Goal: Task Accomplishment & Management: Manage account settings

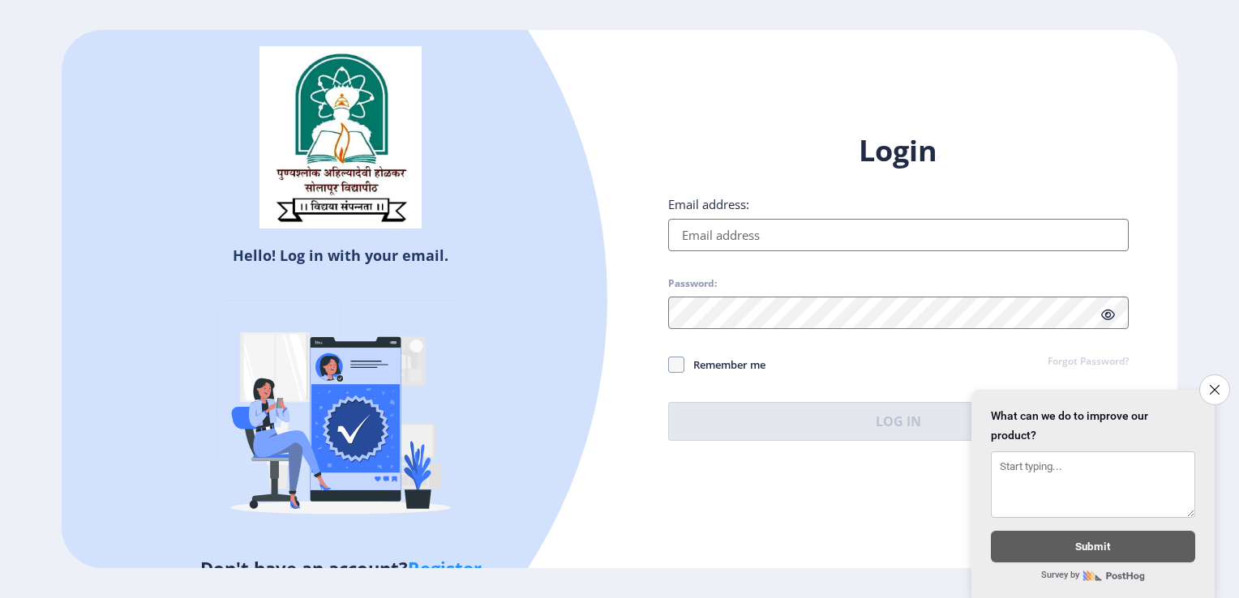
click at [751, 239] on input "Email address:" at bounding box center [898, 235] width 461 height 32
type input "[EMAIL_ADDRESS][DOMAIN_NAME]"
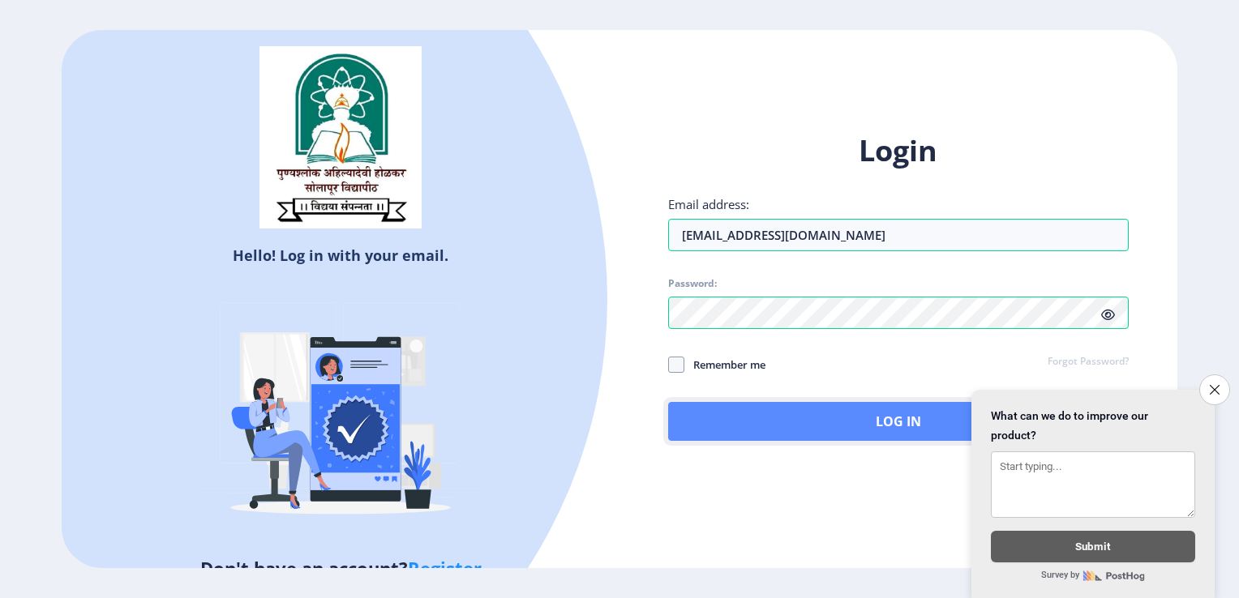
click at [790, 428] on button "Log In" at bounding box center [898, 421] width 461 height 39
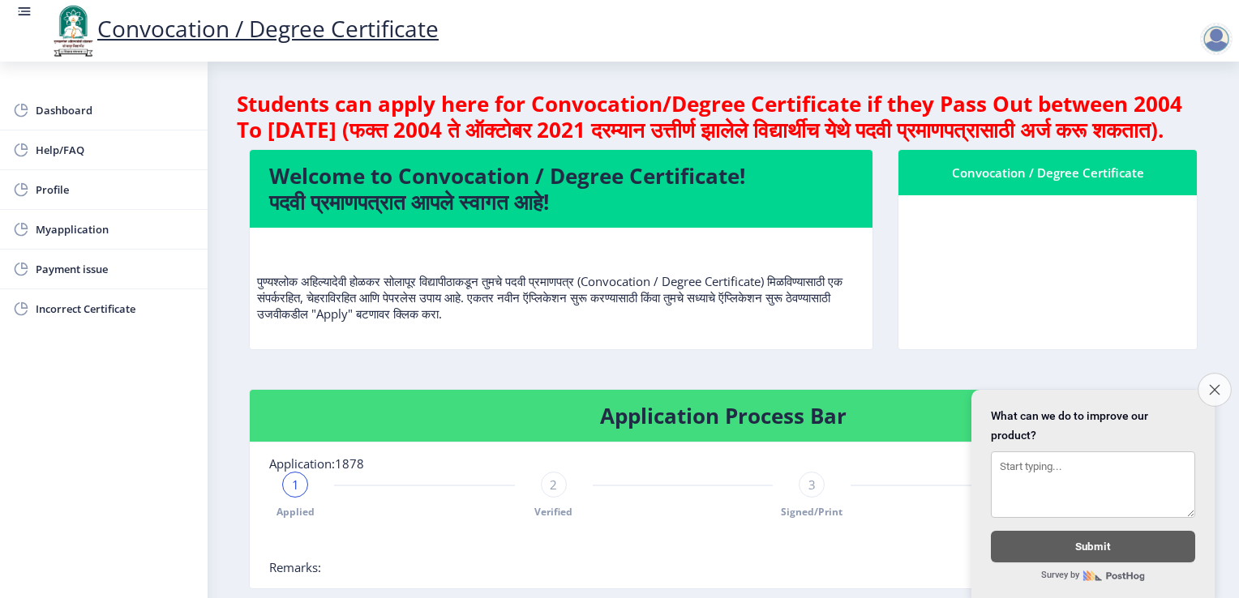
click at [1215, 384] on icon "Close survey" at bounding box center [1214, 389] width 11 height 11
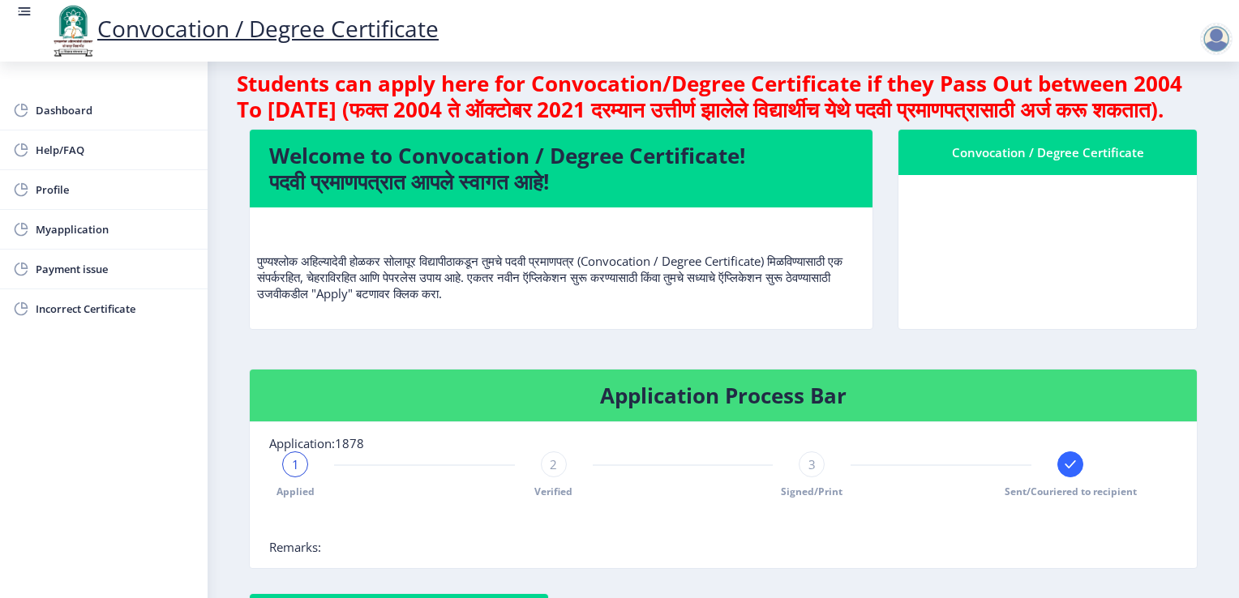
scroll to position [81, 0]
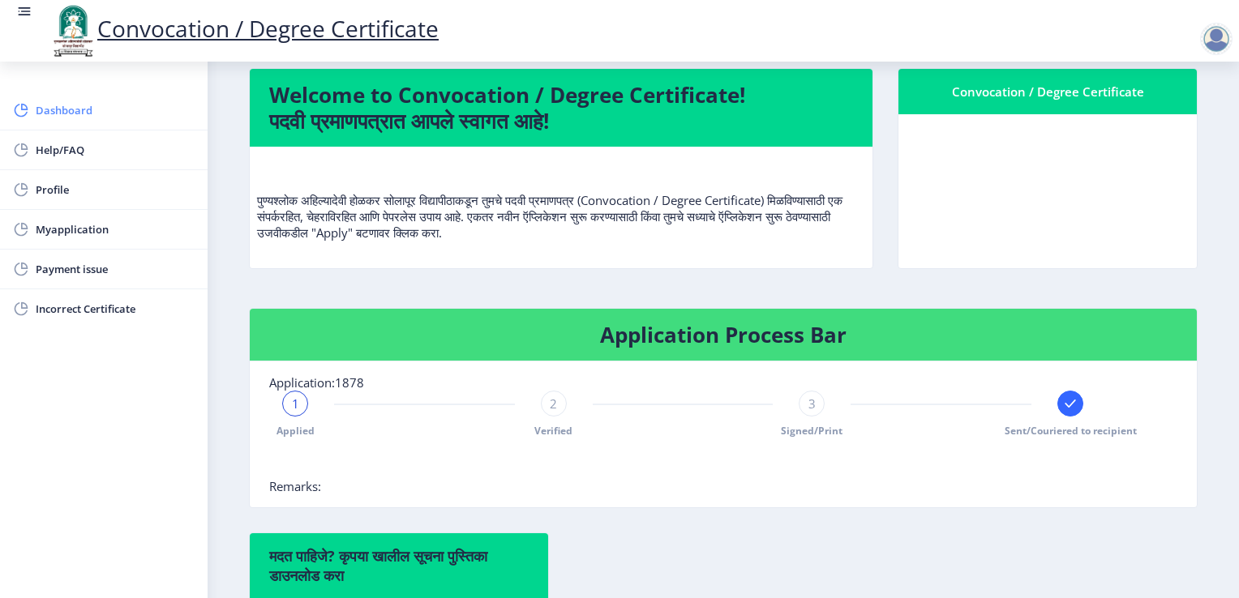
click at [57, 105] on span "Dashboard" at bounding box center [115, 110] width 159 height 19
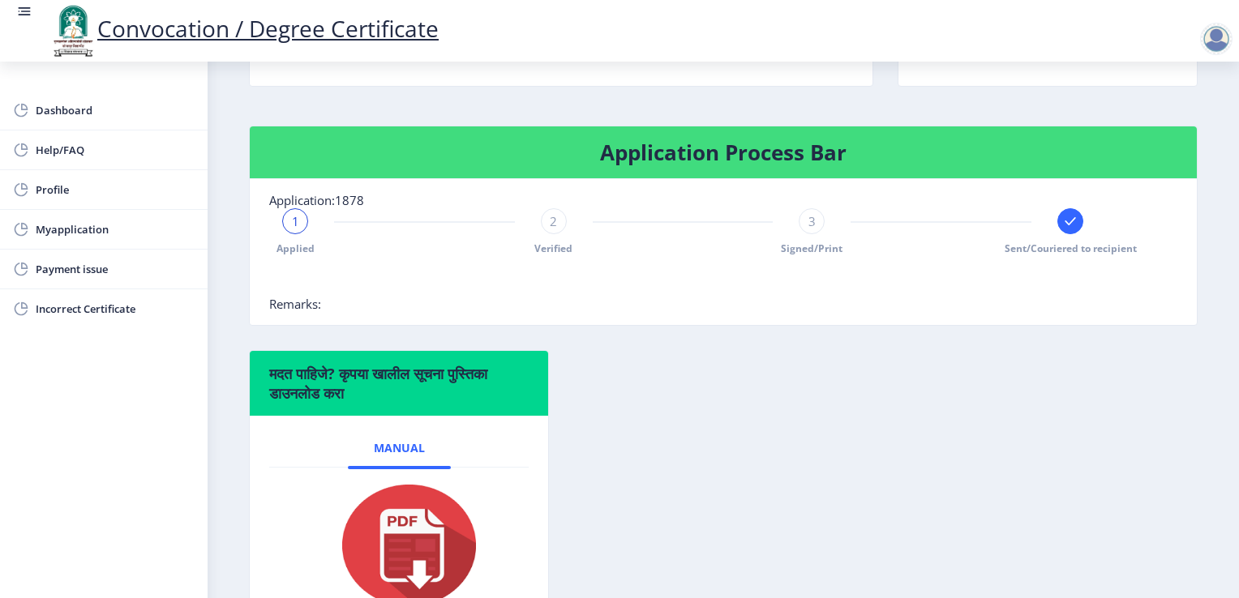
scroll to position [85, 0]
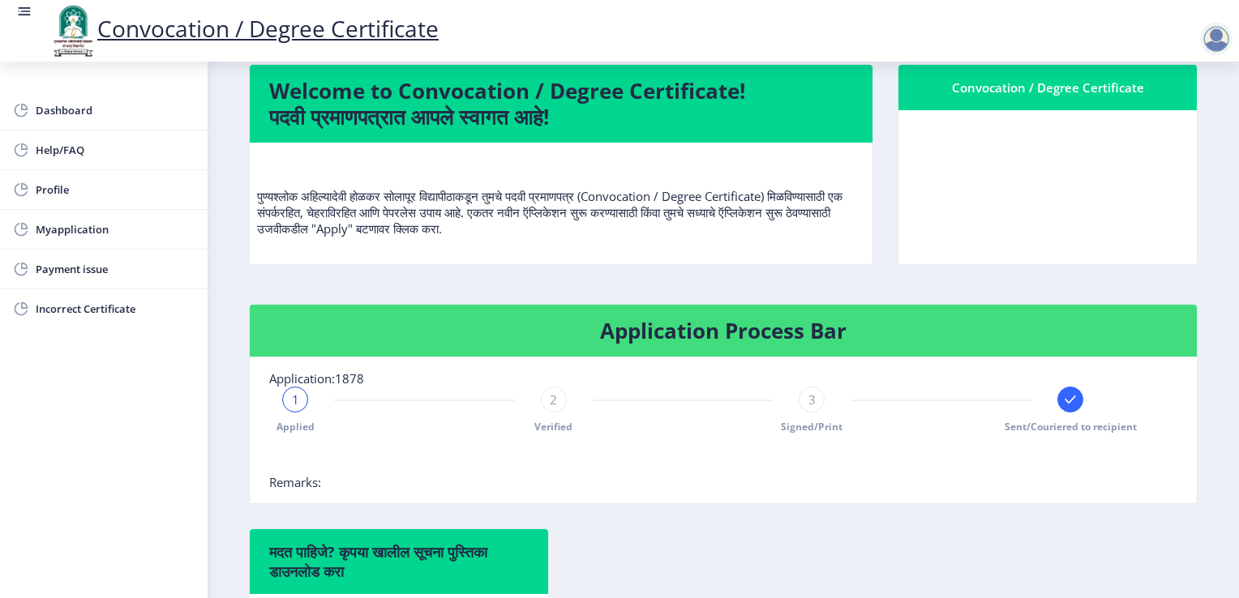
click at [1057, 434] on div "Sent/Couriered to recipient" at bounding box center [1070, 410] width 26 height 47
click at [1029, 97] on div "Convocation / Degree Certificate" at bounding box center [1047, 87] width 259 height 19
click at [1048, 175] on nb-card-body at bounding box center [1047, 187] width 298 height 154
click at [493, 237] on p "पुण्यश्लोक अहिल्यादेवी होळकर सोलापूर विद्यापीठाकडून तुमचे पदवी प्रमाणपत्र (Conv…" at bounding box center [561, 196] width 608 height 81
click at [110, 312] on span "Incorrect Certificate" at bounding box center [115, 308] width 159 height 19
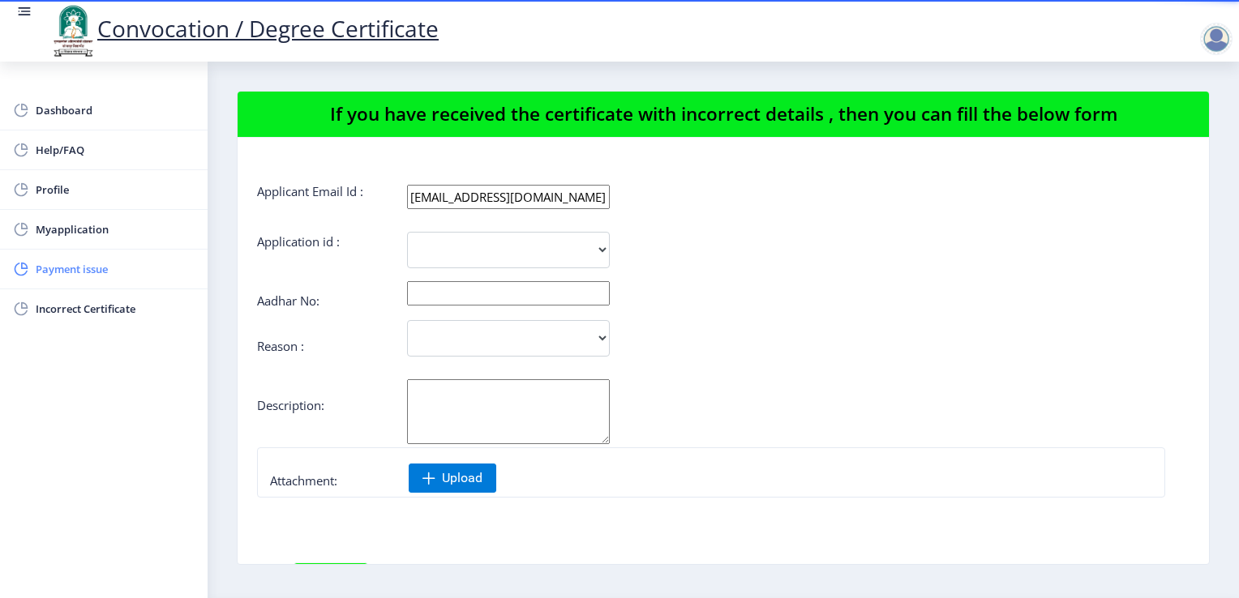
click at [82, 276] on span "Payment issue" at bounding box center [115, 268] width 159 height 19
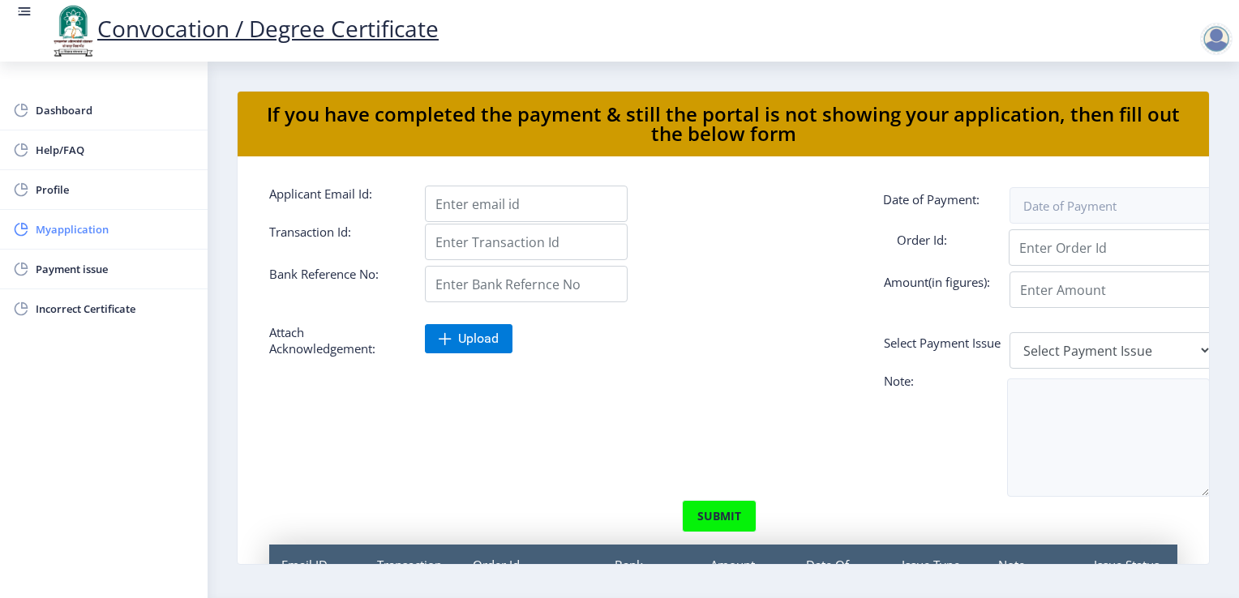
click at [96, 230] on span "Myapplication" at bounding box center [115, 229] width 159 height 19
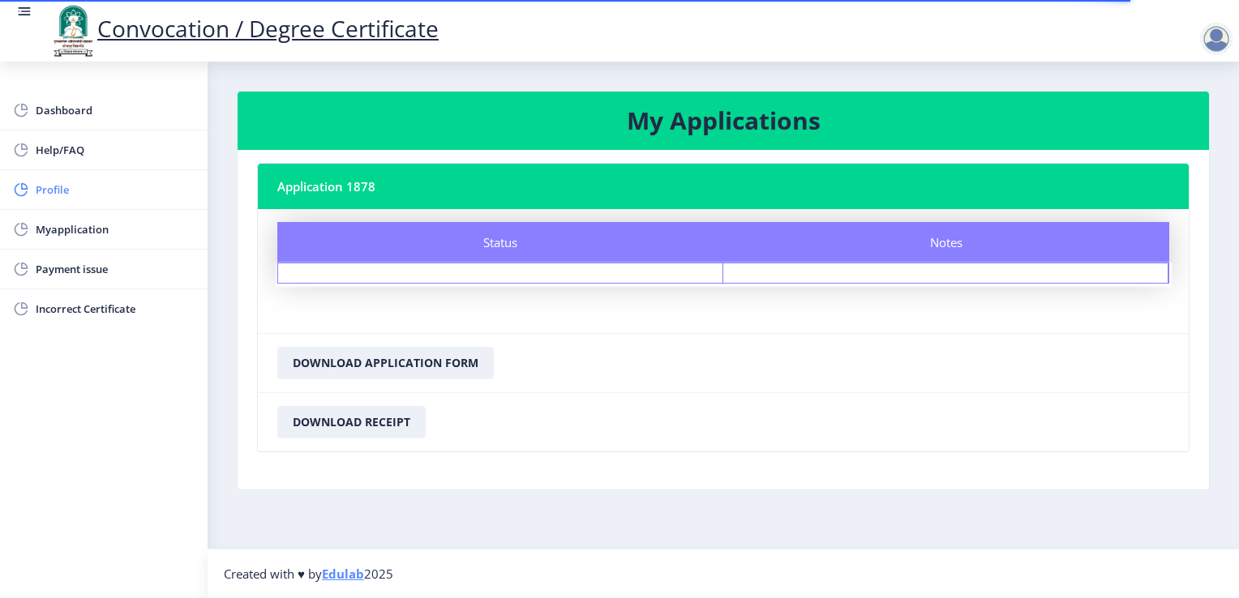
click at [91, 196] on span "Profile" at bounding box center [115, 189] width 159 height 19
select select "[DEMOGRAPHIC_DATA]"
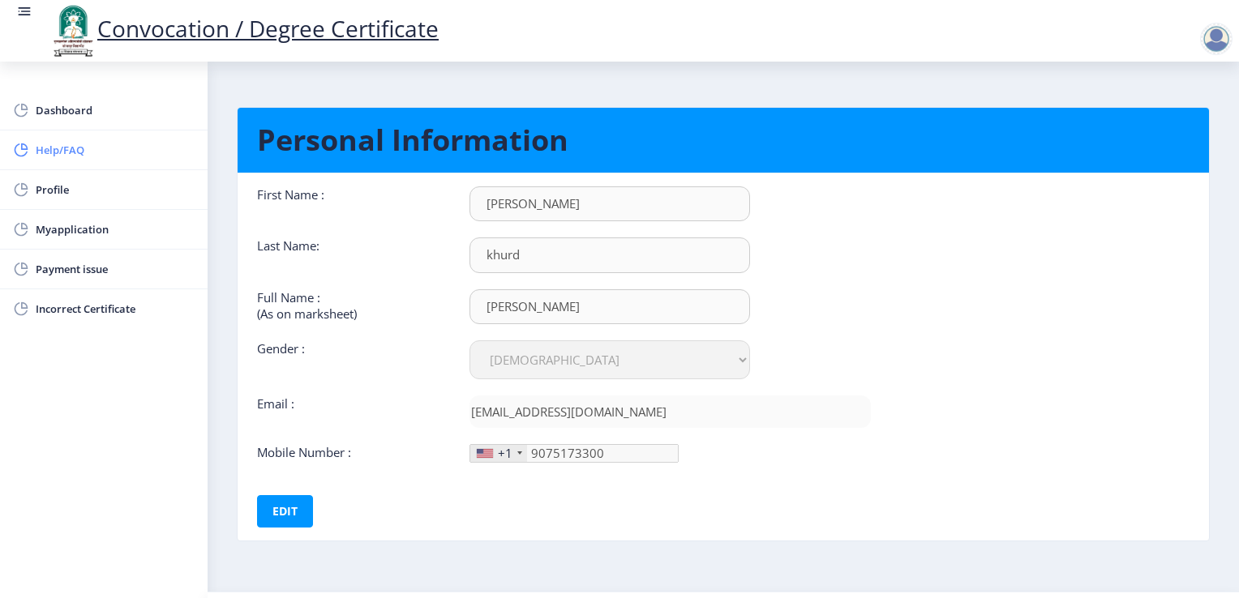
click at [73, 161] on link "Help/FAQ" at bounding box center [104, 150] width 208 height 39
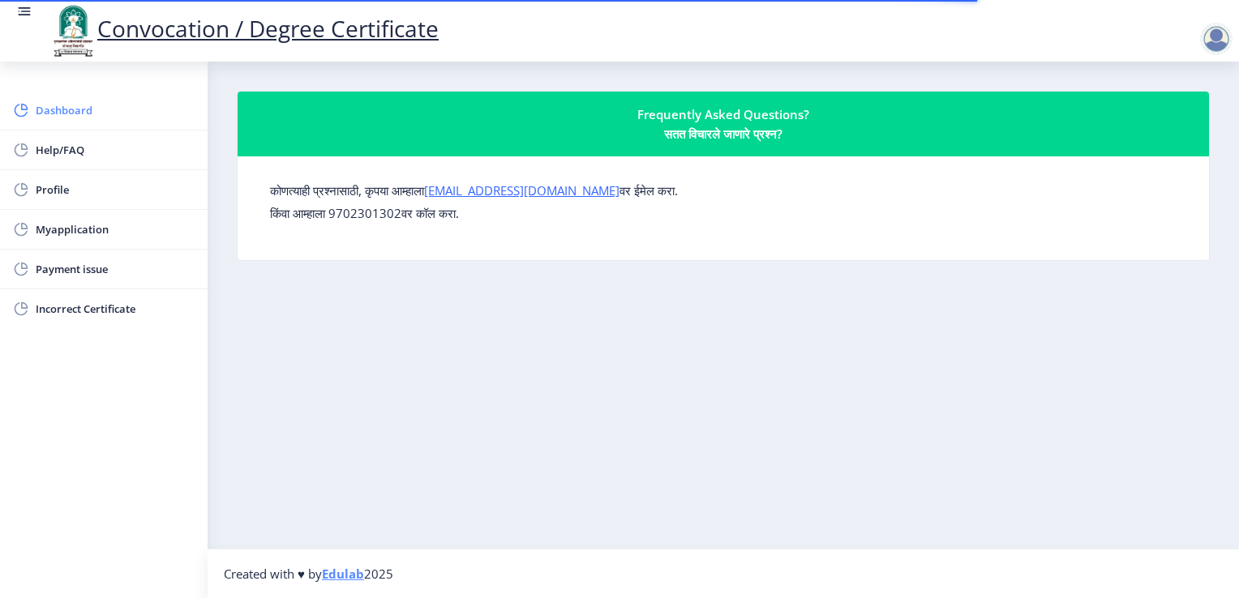
click at [70, 119] on span "Dashboard" at bounding box center [115, 110] width 159 height 19
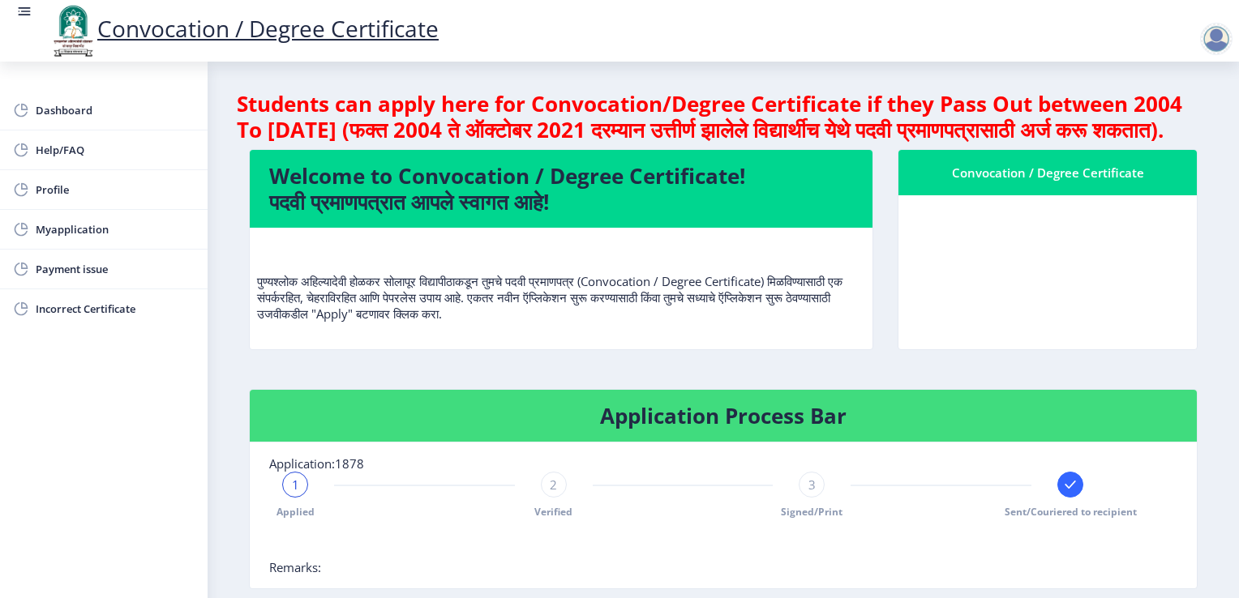
click at [1213, 28] on div at bounding box center [1216, 39] width 32 height 32
click at [1183, 123] on span "Log out" at bounding box center [1174, 126] width 104 height 19
